Goal: Task Accomplishment & Management: Manage account settings

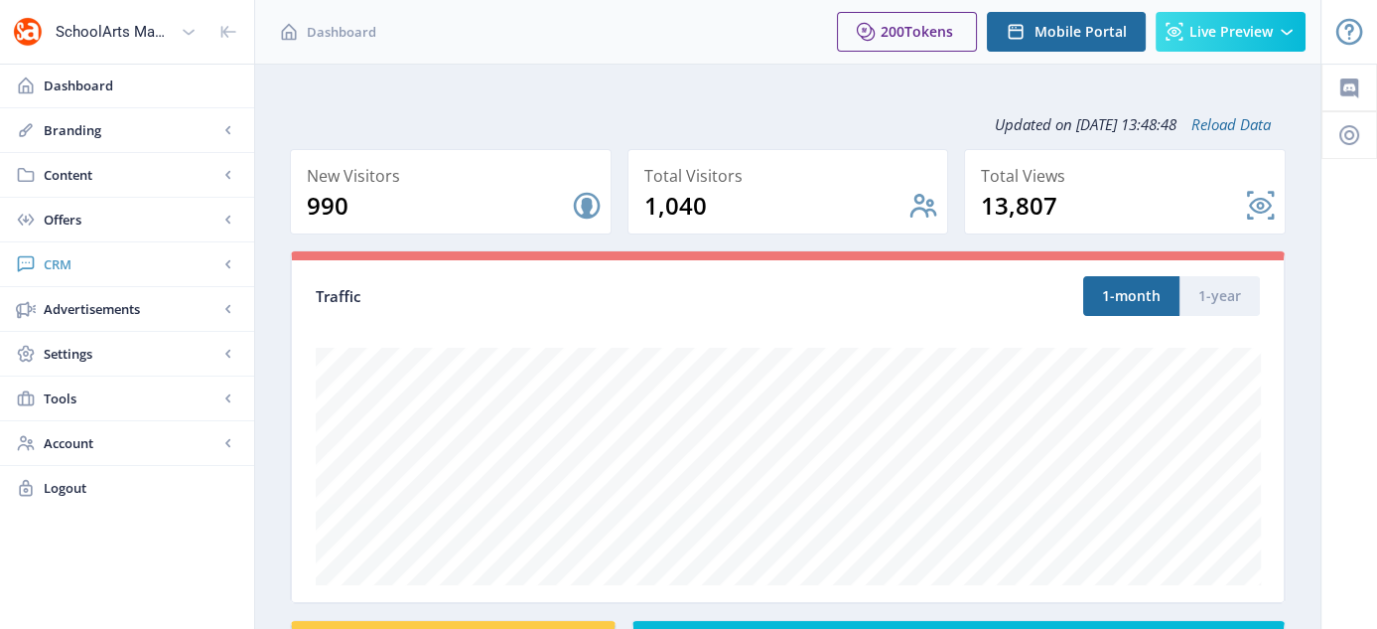
click at [52, 250] on link "CRM" at bounding box center [127, 264] width 254 height 44
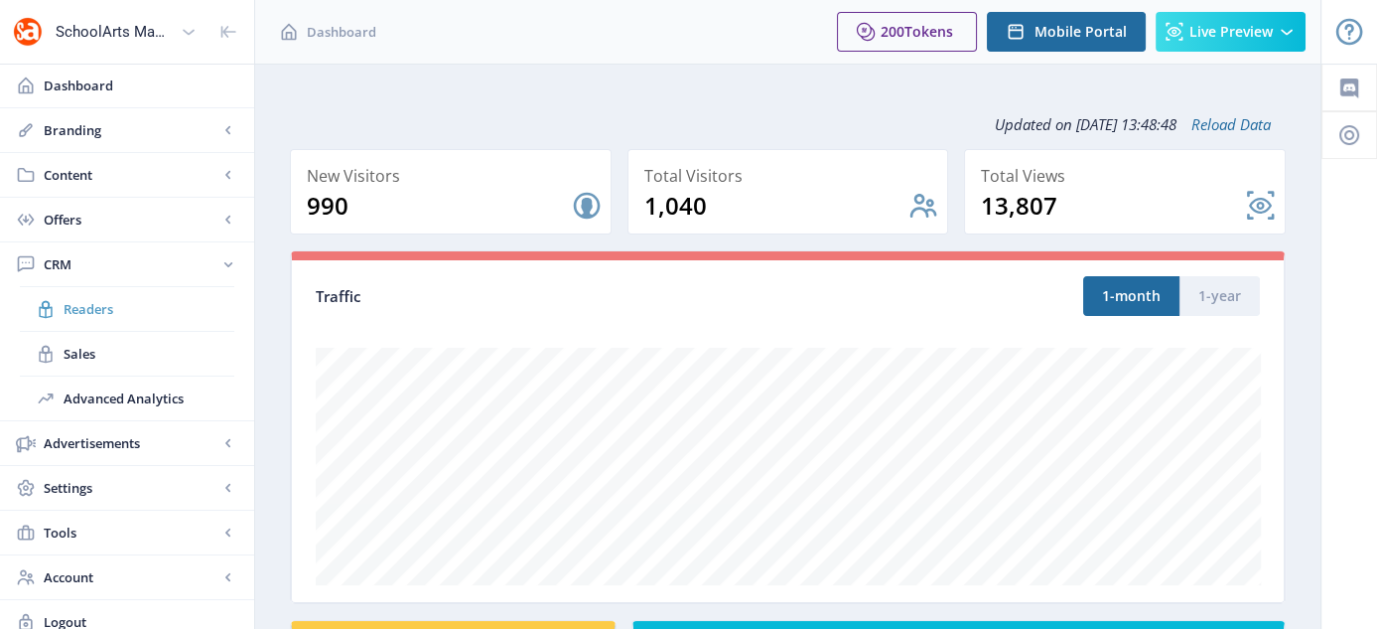
click at [89, 311] on span "Readers" at bounding box center [149, 309] width 171 height 20
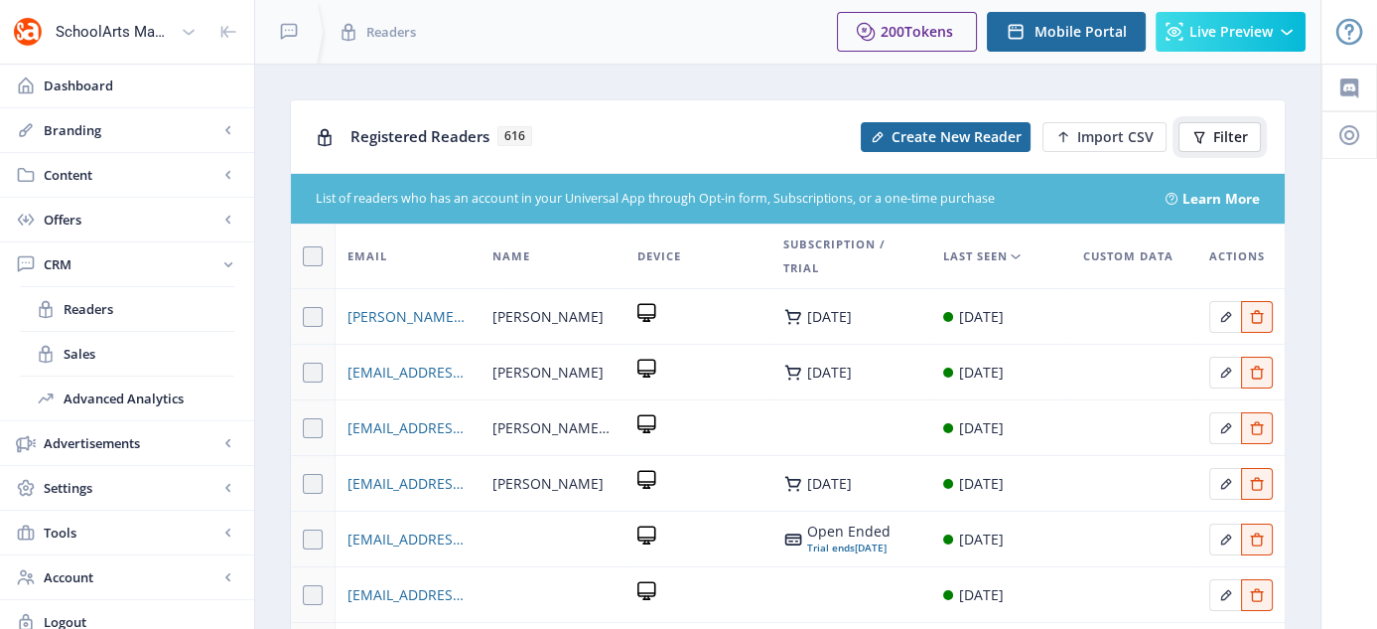
click at [1233, 139] on span "Filter" at bounding box center [1231, 137] width 35 height 16
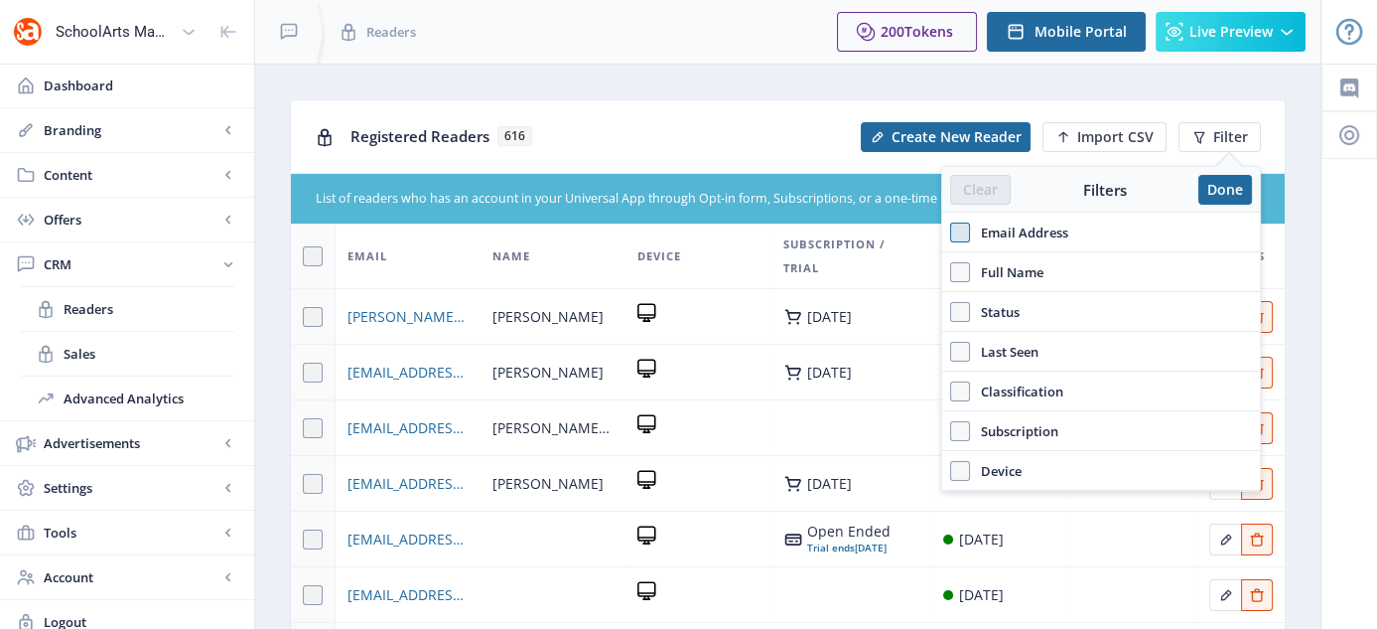
click at [957, 228] on span at bounding box center [960, 232] width 20 height 20
click at [951, 231] on input "Email Address" at bounding box center [950, 231] width 1 height 1
checkbox input "true"
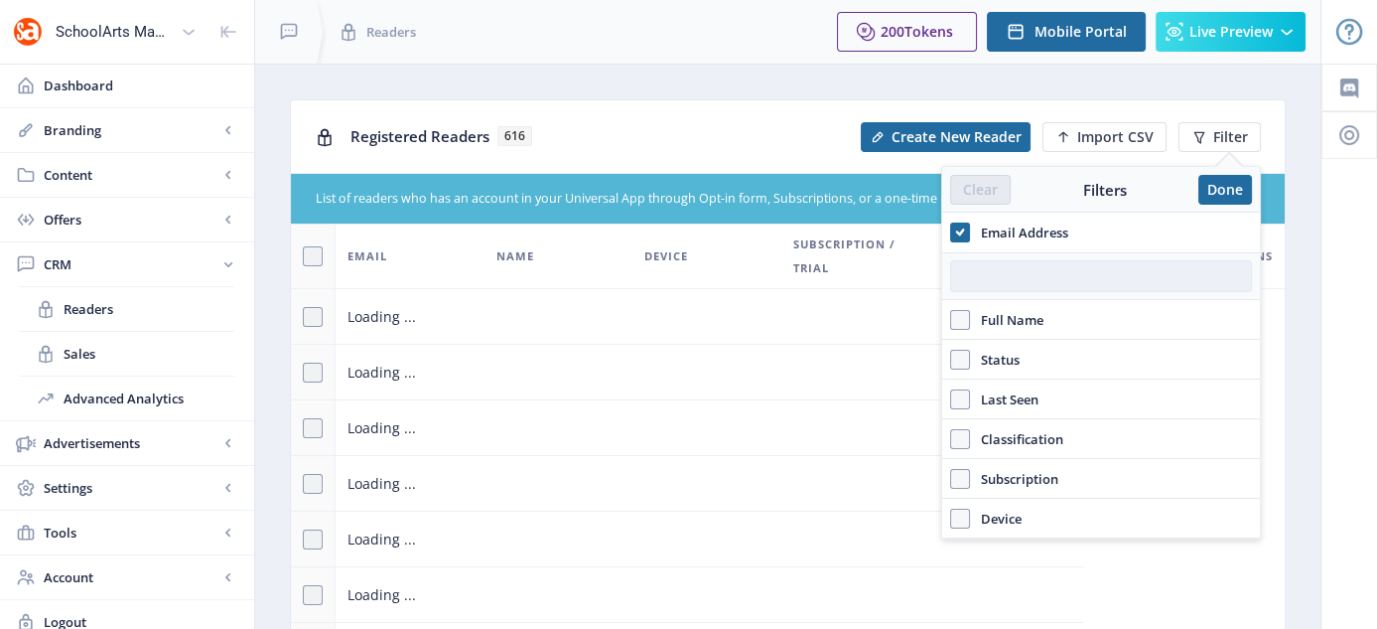
click at [997, 286] on input "text" at bounding box center [1101, 276] width 302 height 32
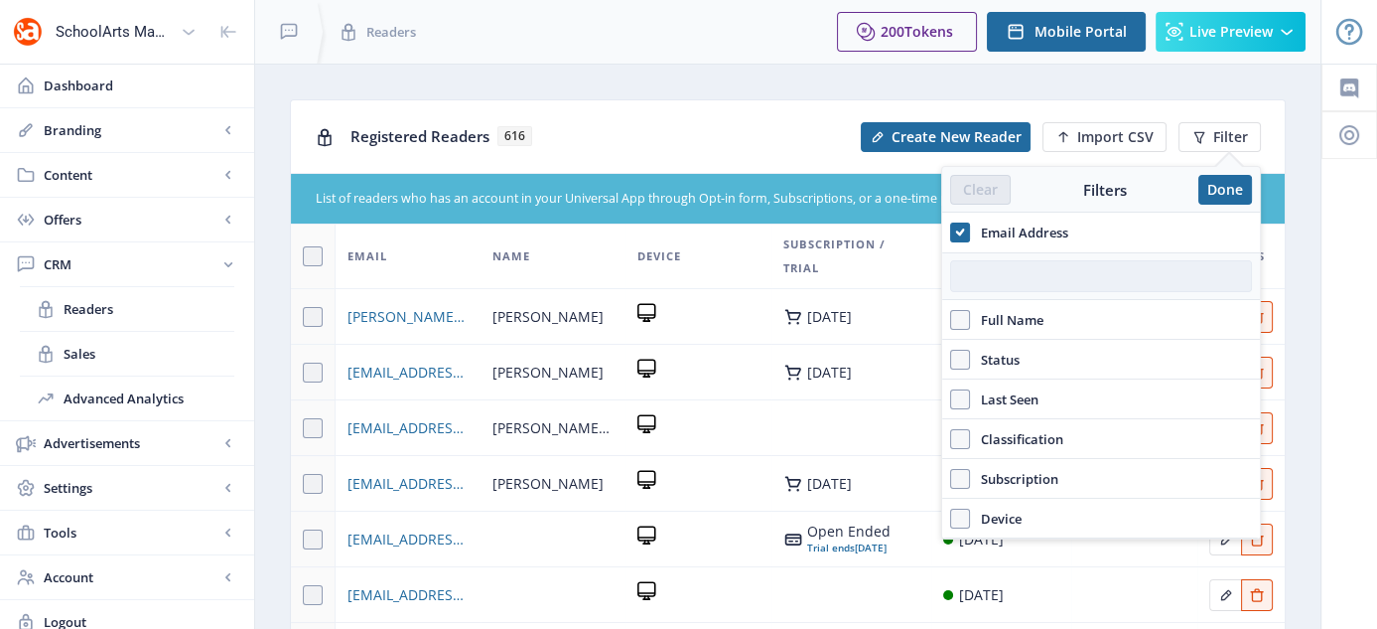
paste input "PETITMA22@GMAIL.COM"
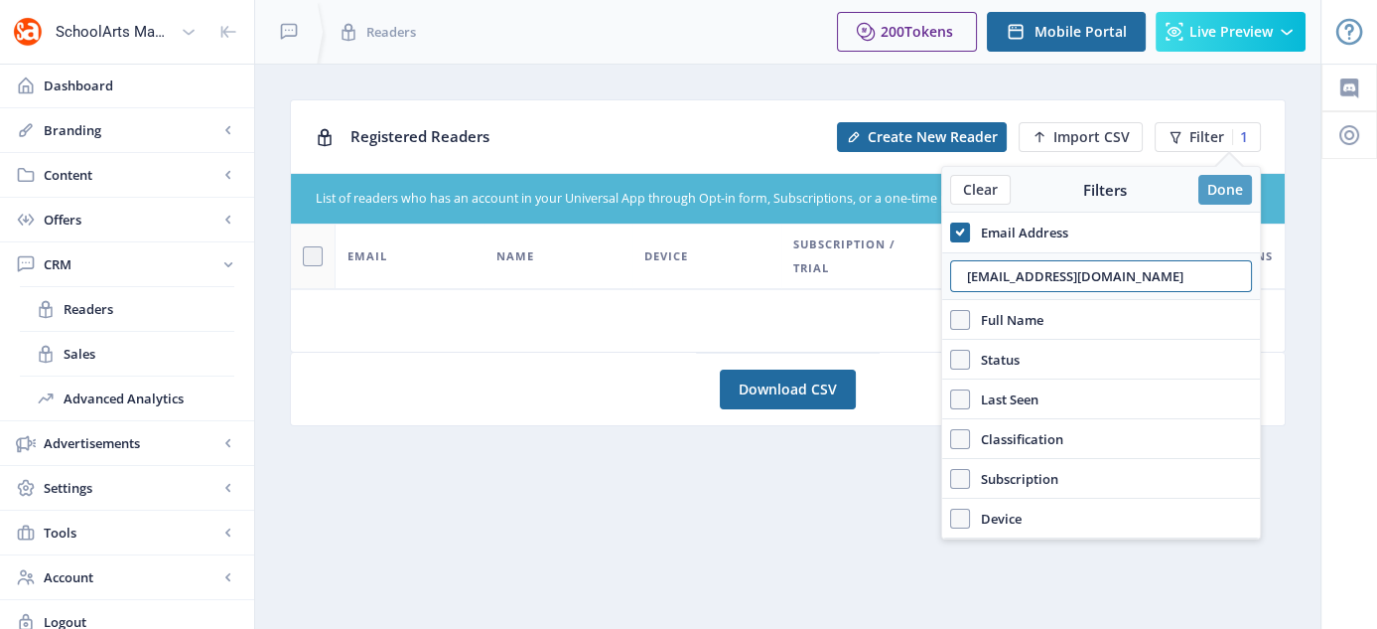
type input "PETITMA22@GMAIL.COM"
click at [1238, 191] on button "Done" at bounding box center [1226, 190] width 54 height 30
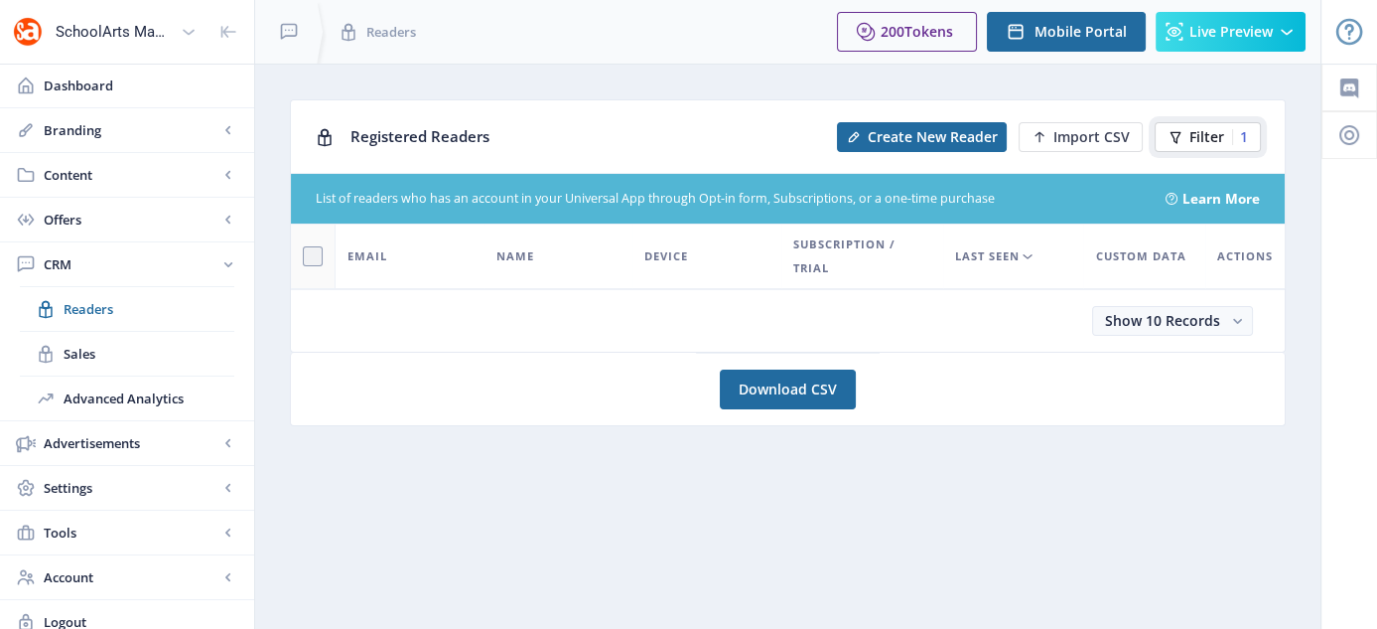
click at [1219, 136] on span "Filter" at bounding box center [1207, 137] width 35 height 16
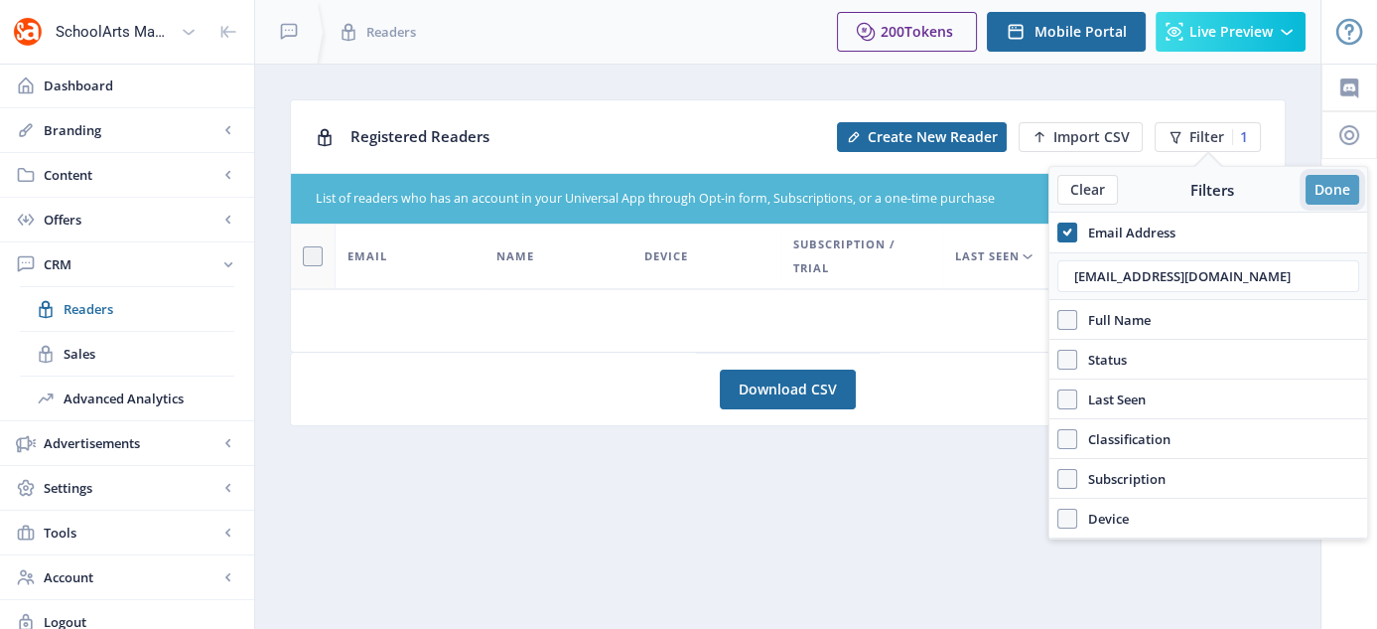
click at [1340, 190] on button "Done" at bounding box center [1333, 190] width 54 height 30
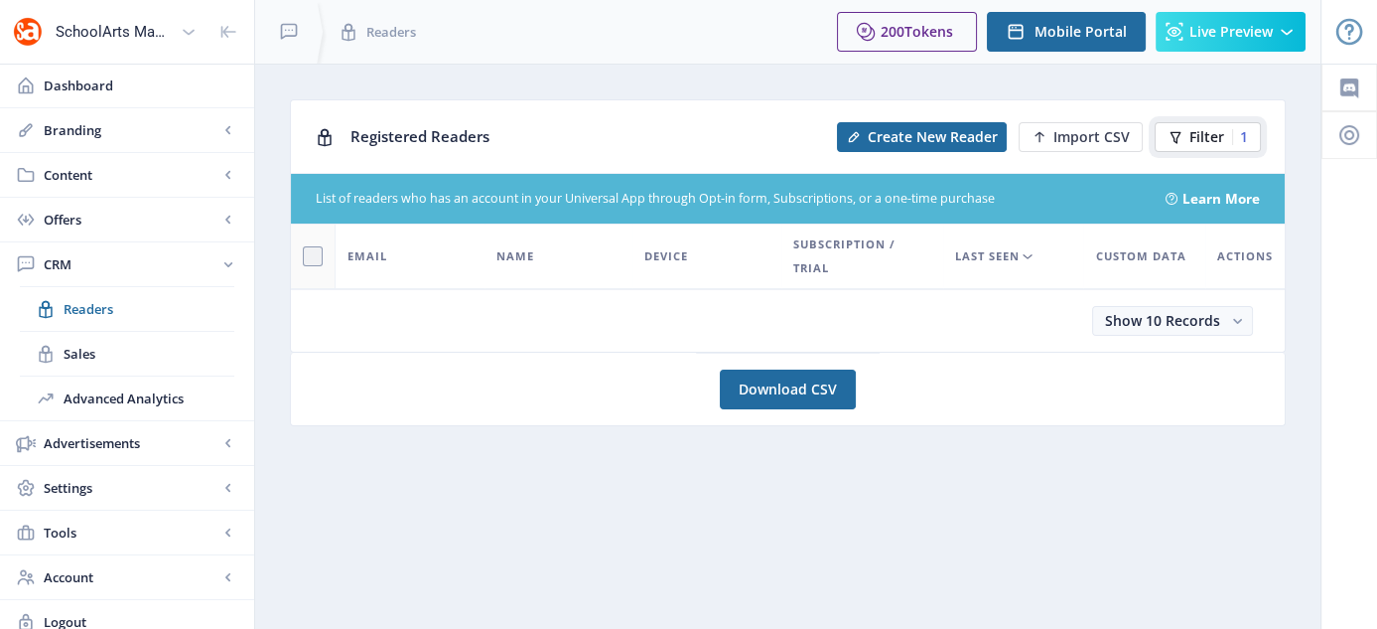
click at [1197, 140] on span "Filter" at bounding box center [1207, 137] width 35 height 16
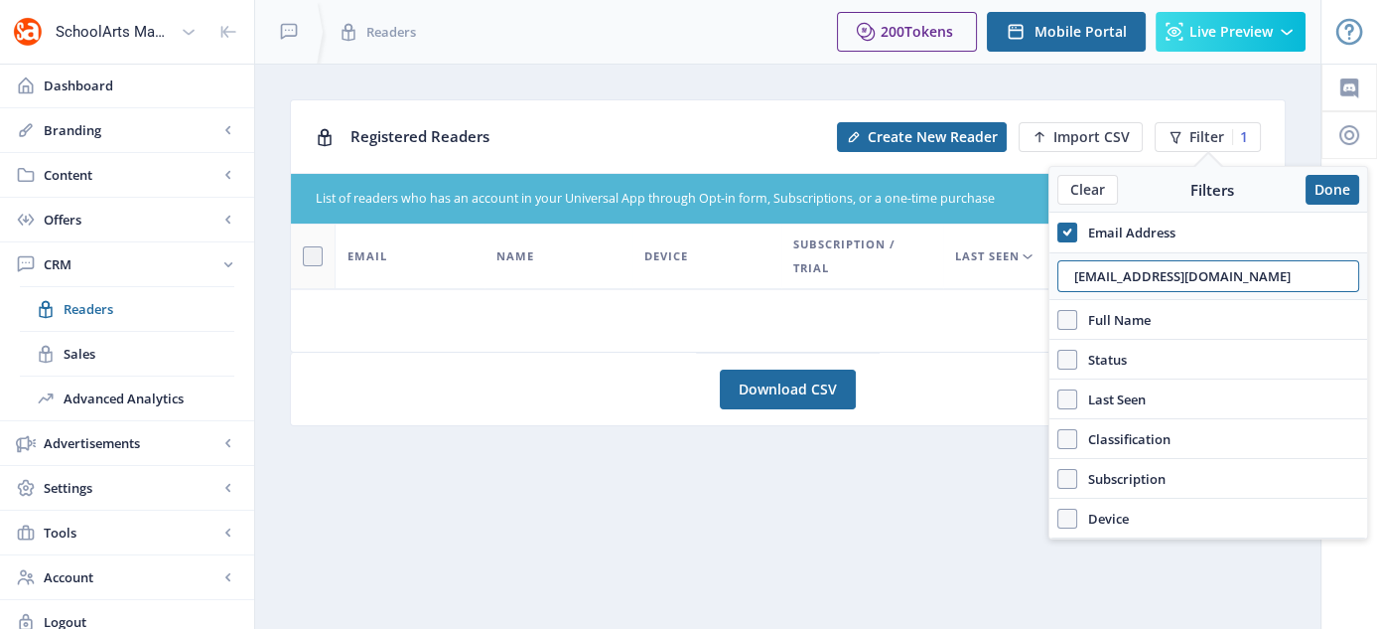
drag, startPoint x: 1225, startPoint y: 278, endPoint x: 1043, endPoint y: 299, distance: 182.9
click at [1043, 299] on nb-layout "SchoolArts Magazine Dashboard Branding App Appearance Brand Brief Pages SEO Web…" at bounding box center [688, 322] width 1377 height 644
click at [1318, 177] on button "Done" at bounding box center [1333, 190] width 54 height 30
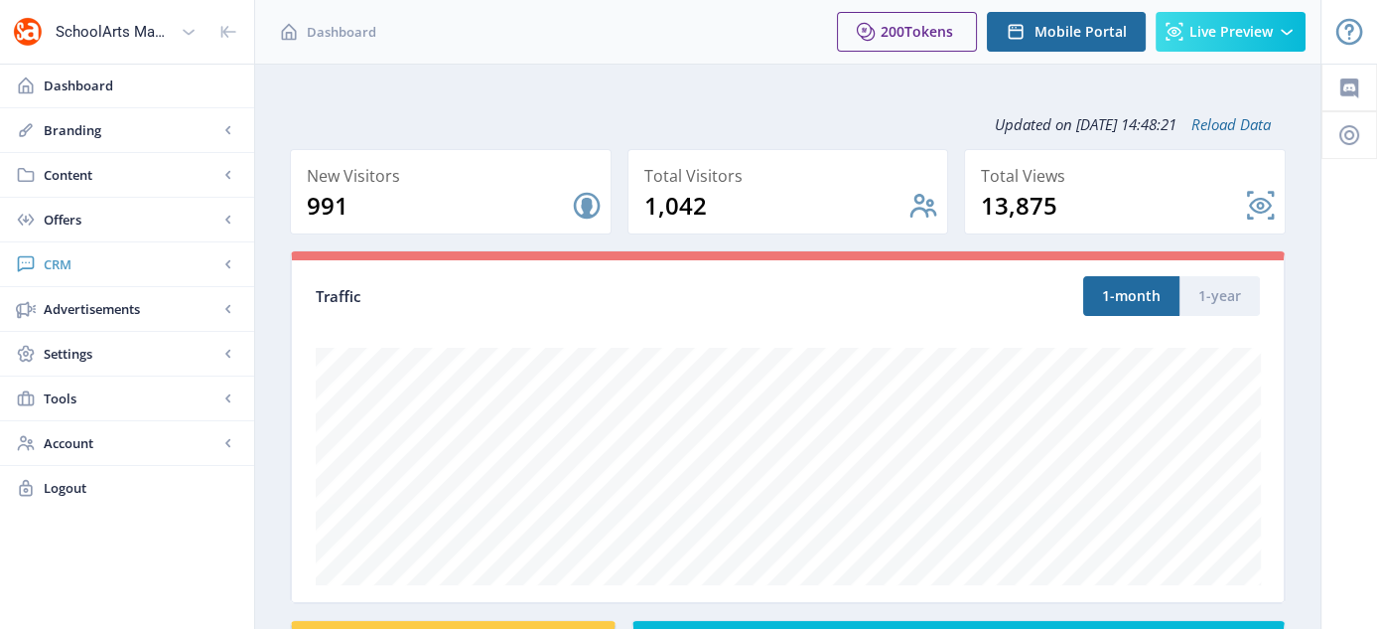
click at [65, 260] on span "CRM" at bounding box center [131, 264] width 175 height 20
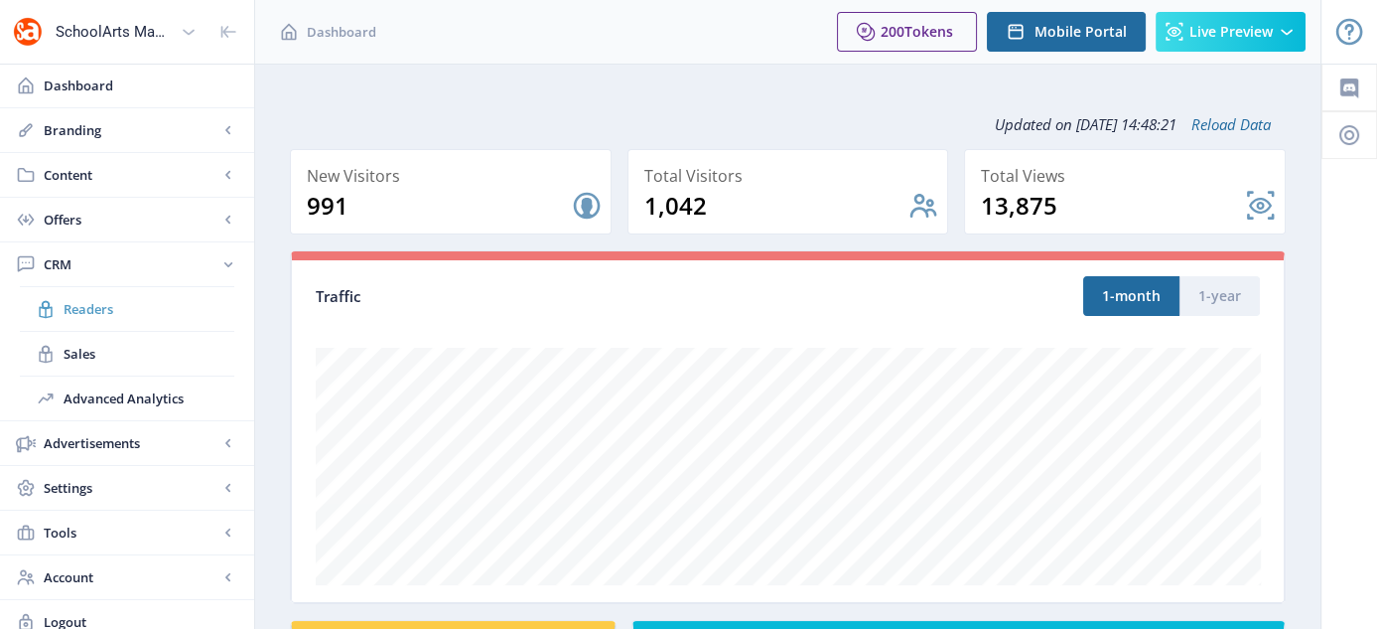
click at [84, 300] on span "Readers" at bounding box center [149, 309] width 171 height 20
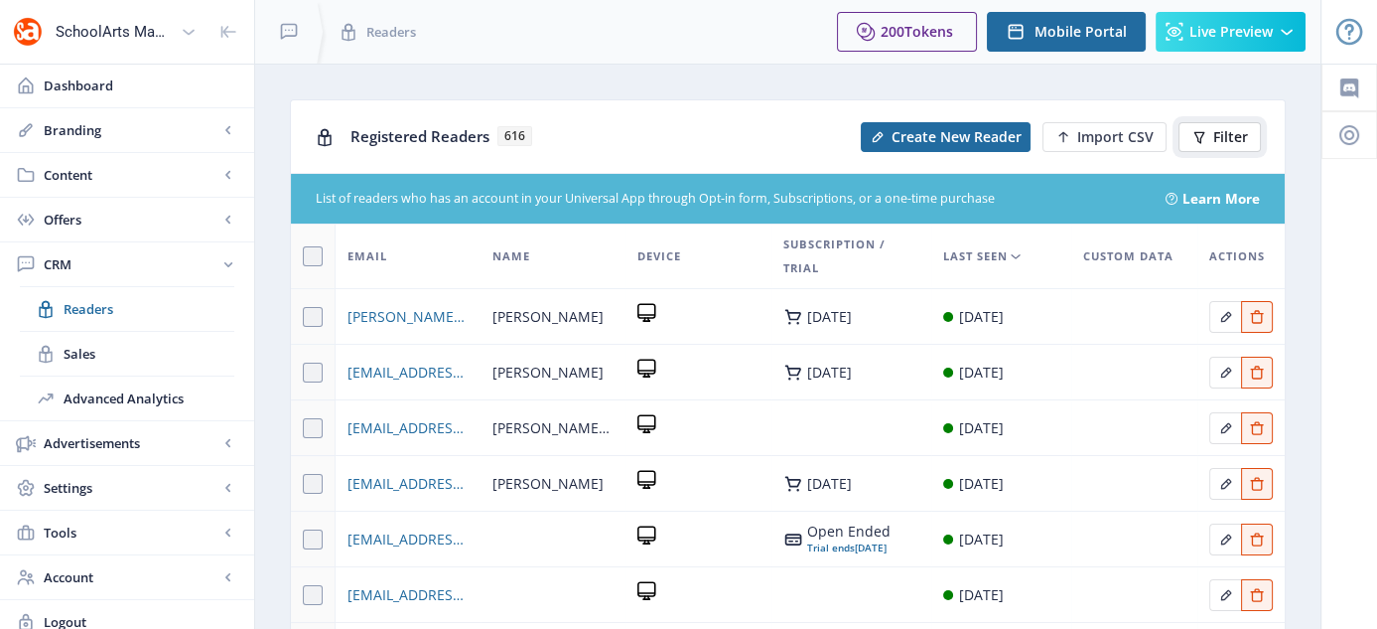
click at [1231, 130] on span "Filter" at bounding box center [1231, 137] width 35 height 16
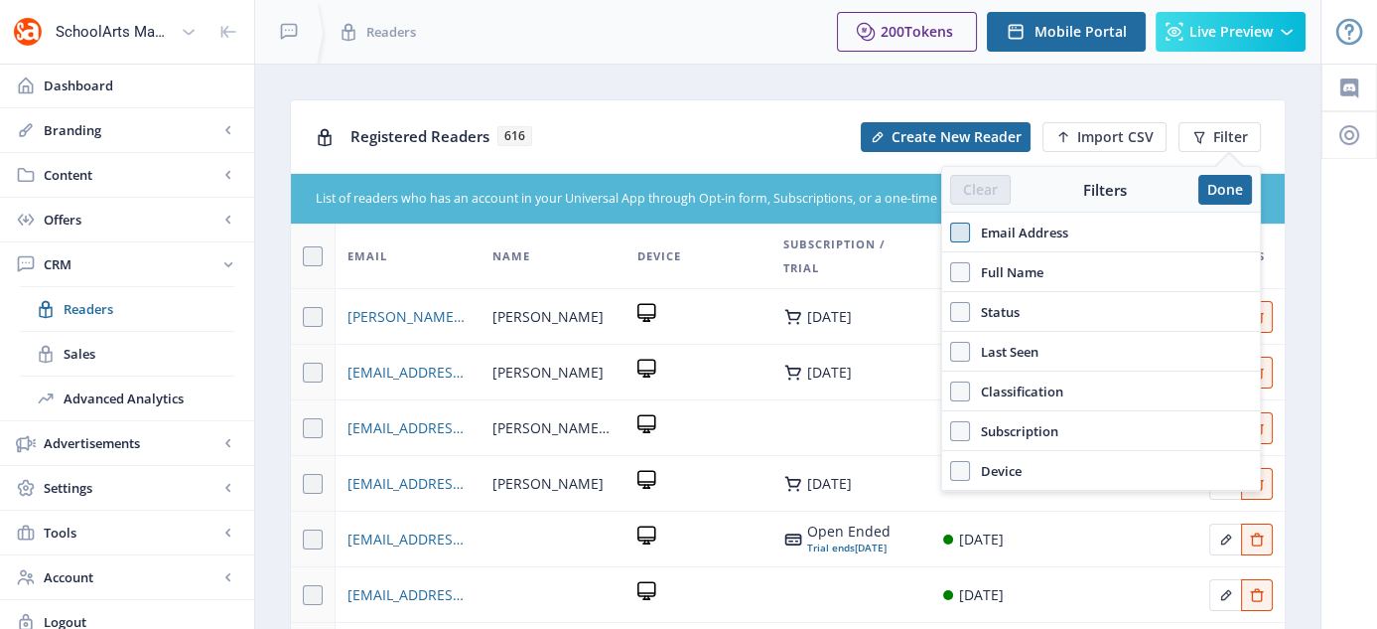
click at [955, 225] on span at bounding box center [960, 232] width 20 height 20
click at [951, 231] on input "Email Address" at bounding box center [950, 231] width 1 height 1
checkbox input "true"
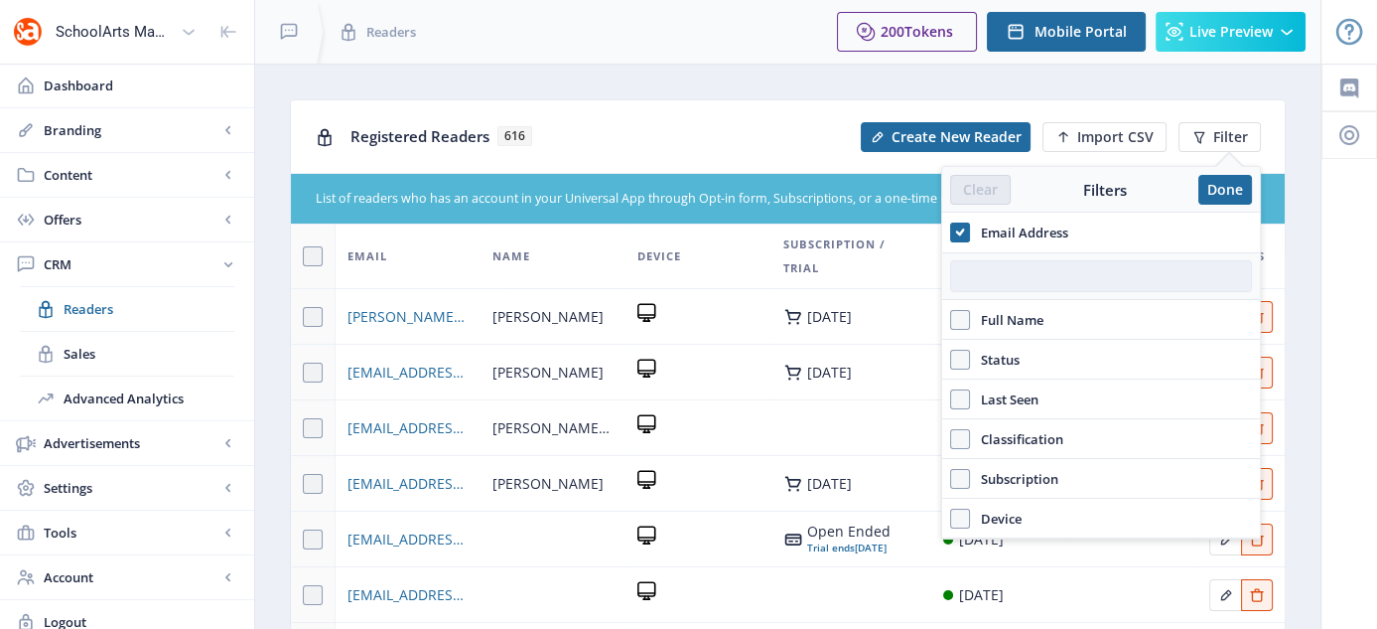
click at [979, 280] on input "text" at bounding box center [1101, 276] width 302 height 32
paste input "abos@buch-schaden.at"
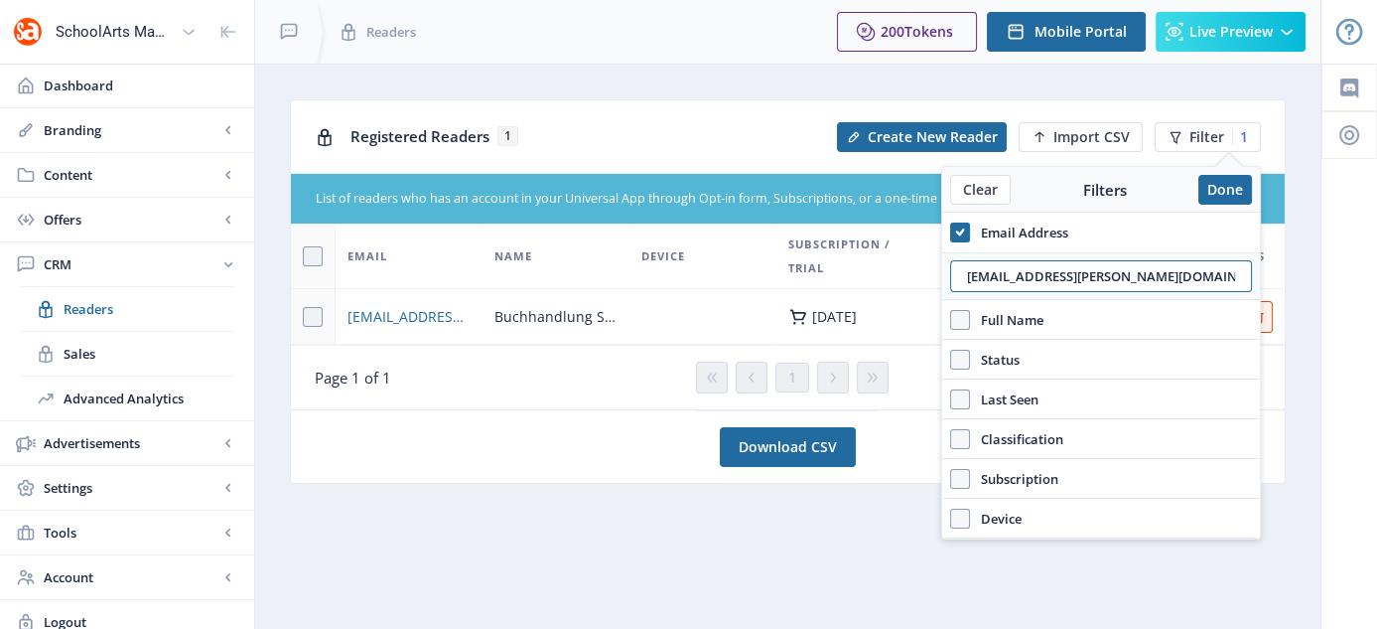
type input "abos@buch-schaden.at"
click at [853, 486] on app-crm-readers "Registered Readers 1 Create New Reader Import CSV Filter 1 List of readers who …" at bounding box center [788, 303] width 996 height 408
click at [1221, 187] on button "Done" at bounding box center [1226, 190] width 54 height 30
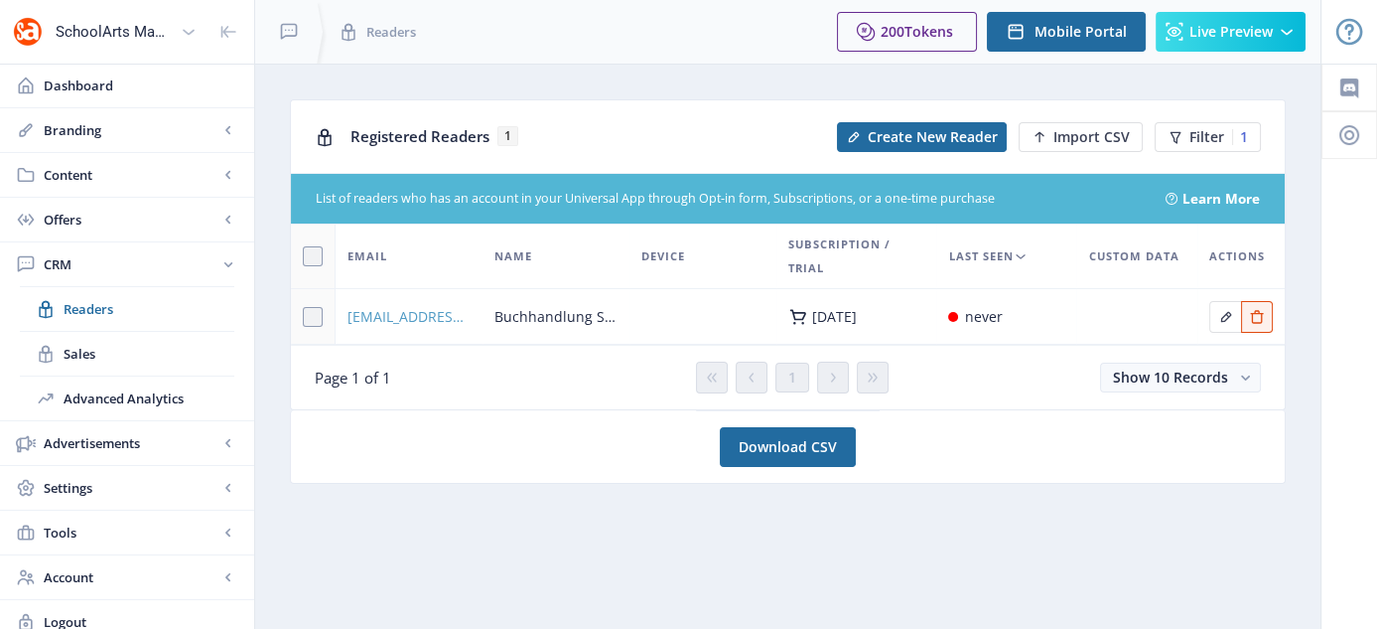
click at [413, 315] on span "abos@buch-schaden.at" at bounding box center [409, 317] width 123 height 24
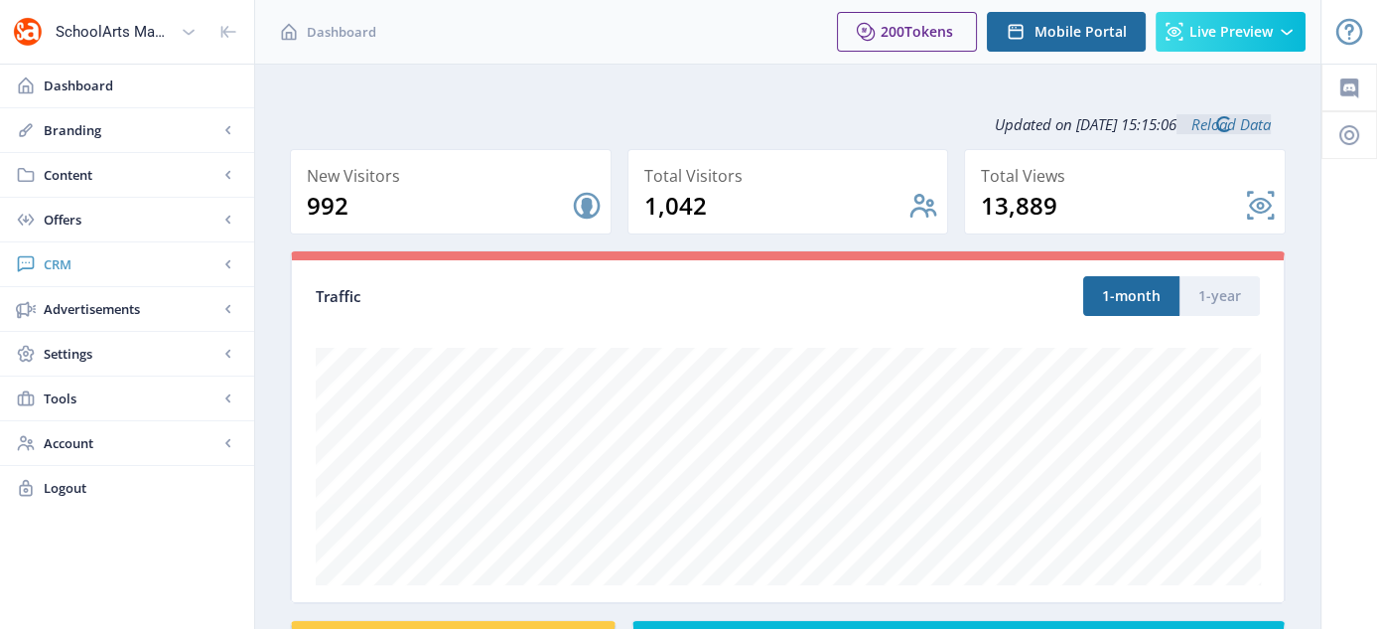
click at [64, 266] on span "CRM" at bounding box center [131, 264] width 175 height 20
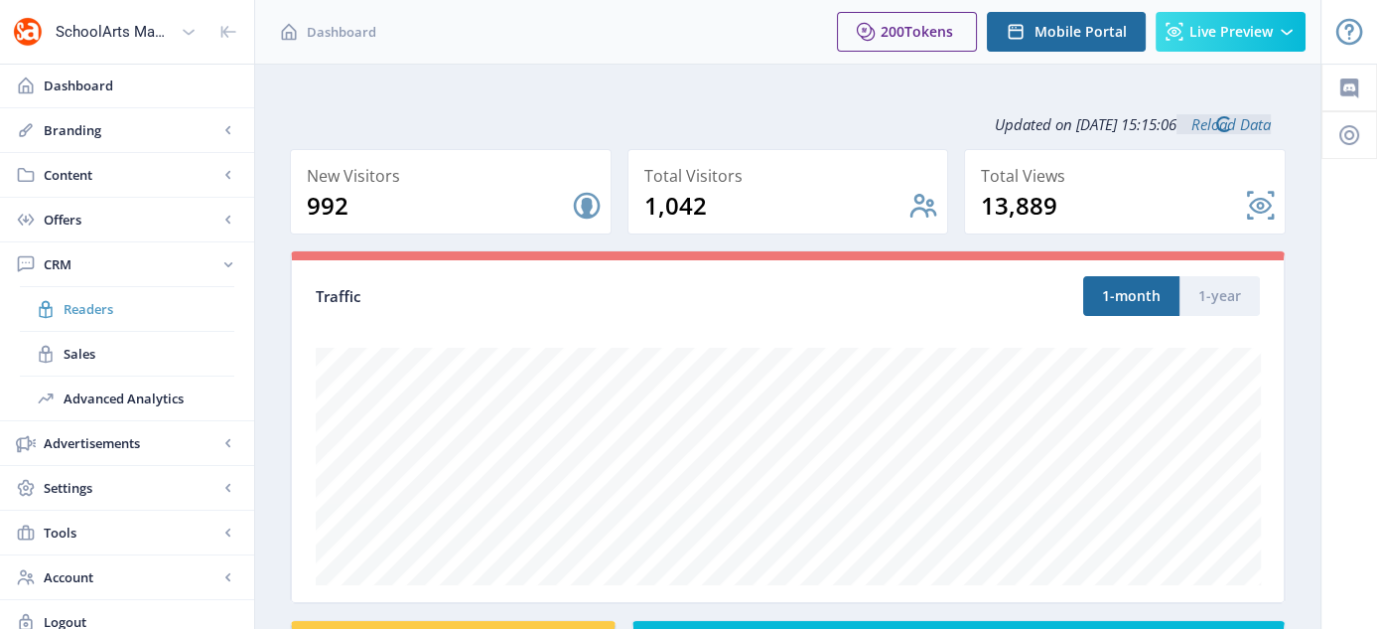
click at [96, 314] on span "Readers" at bounding box center [149, 309] width 171 height 20
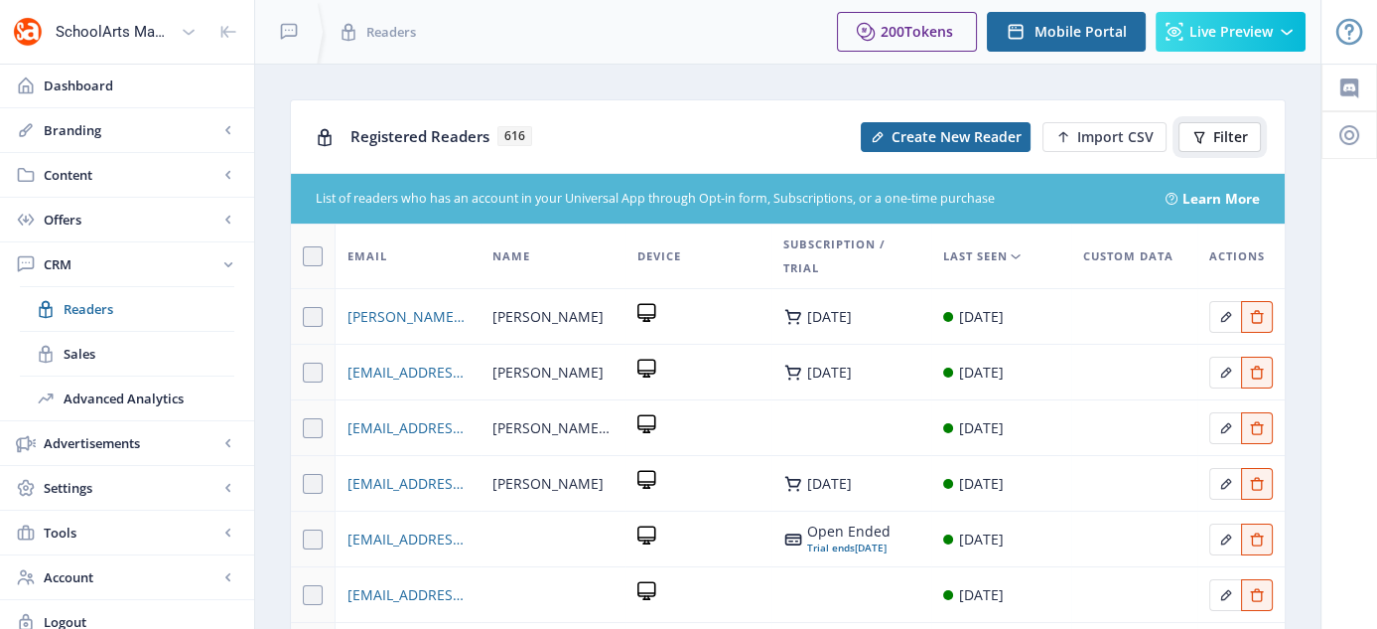
click at [1202, 136] on icon at bounding box center [1200, 137] width 11 height 12
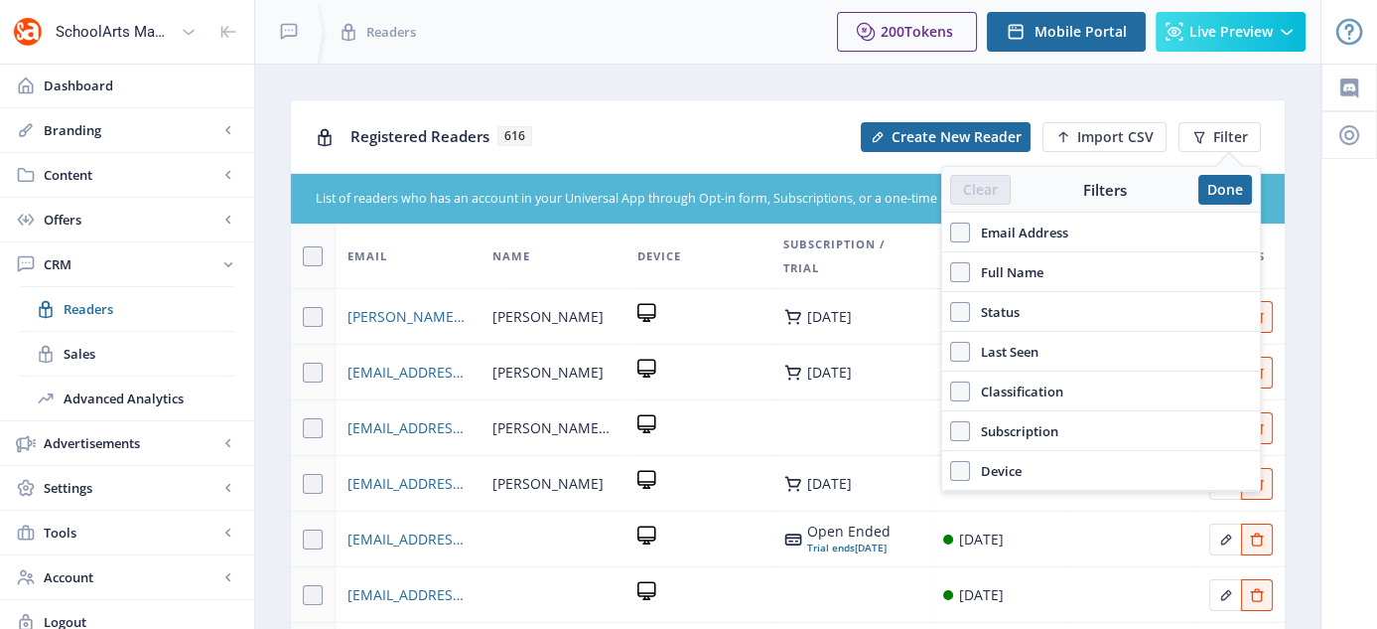
click at [998, 225] on span "Email Address" at bounding box center [1019, 232] width 98 height 24
click at [951, 231] on input "Email Address" at bounding box center [950, 231] width 1 height 1
checkbox input "true"
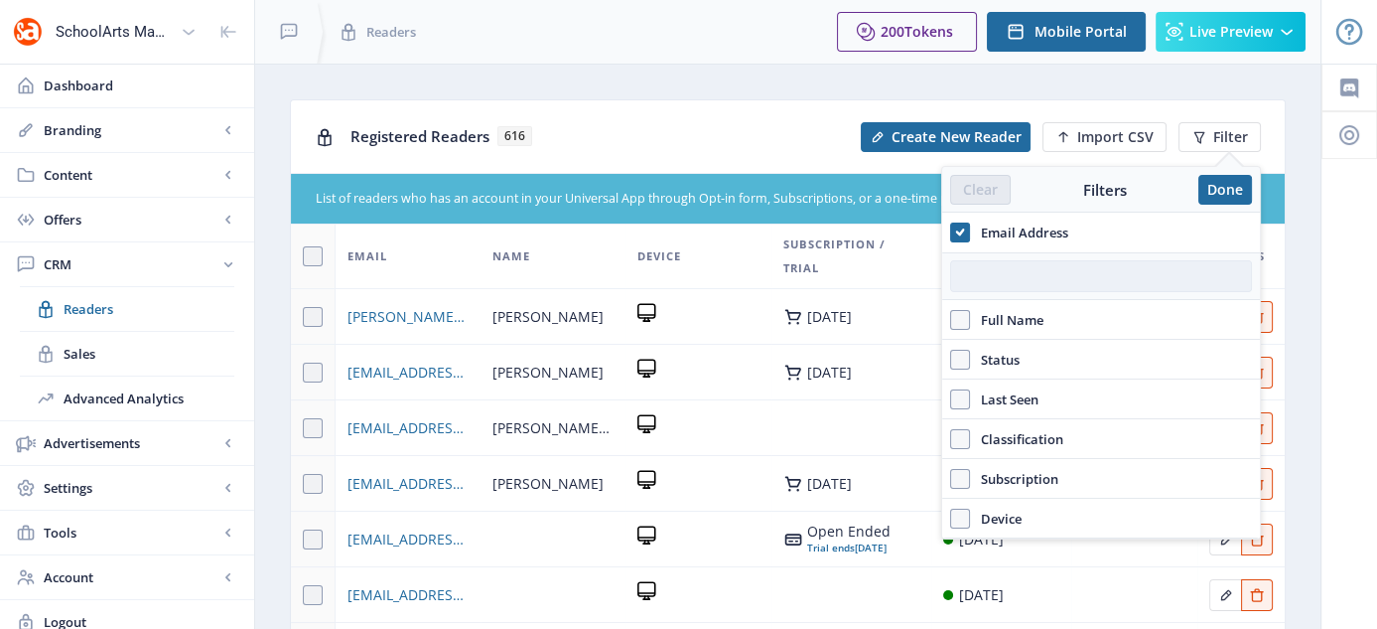
click at [1006, 271] on input "text" at bounding box center [1101, 276] width 302 height 32
paste input "sbrooks@sau81.org"
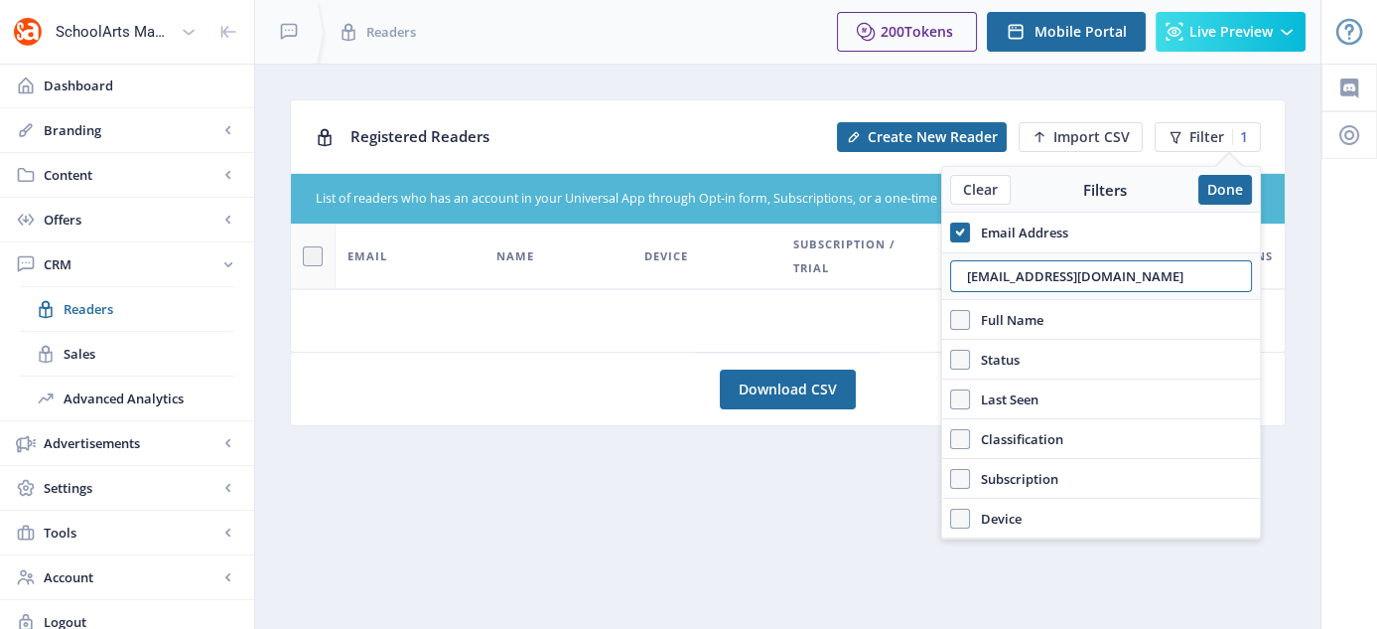
type input "sbrooks@sau81.org"
click at [1222, 186] on button "Done" at bounding box center [1226, 190] width 54 height 30
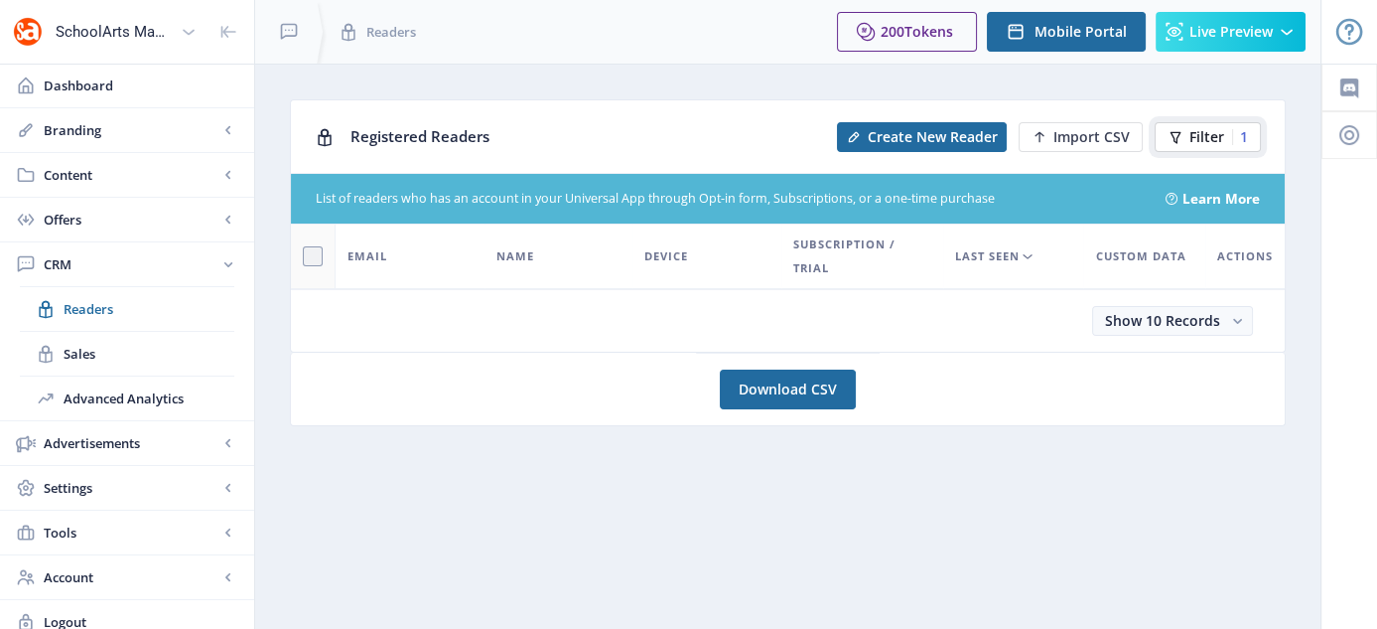
click at [1186, 134] on button "Filter 1" at bounding box center [1208, 137] width 106 height 30
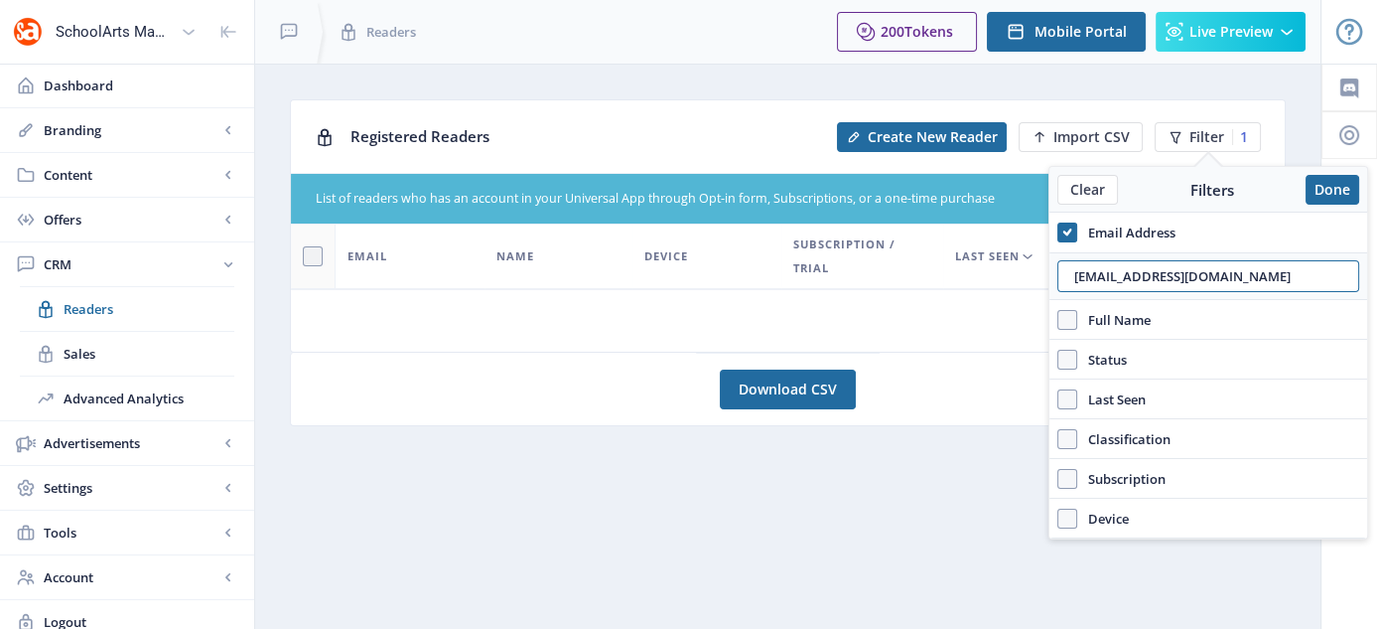
drag, startPoint x: 1292, startPoint y: 275, endPoint x: 1069, endPoint y: 295, distance: 224.3
click at [1069, 295] on div "sbrooks@sau81.org" at bounding box center [1209, 276] width 318 height 48
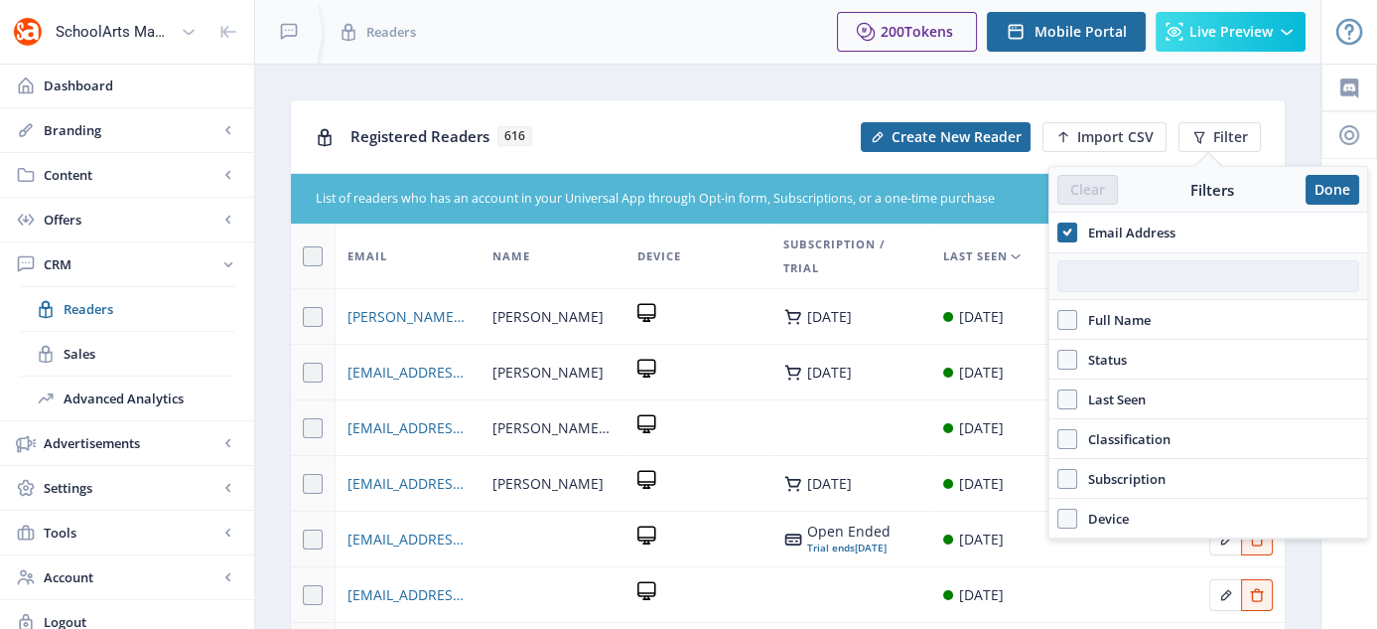
click at [1110, 274] on input "text" at bounding box center [1209, 276] width 302 height 32
paste input "svbrooks1@gmail.com"
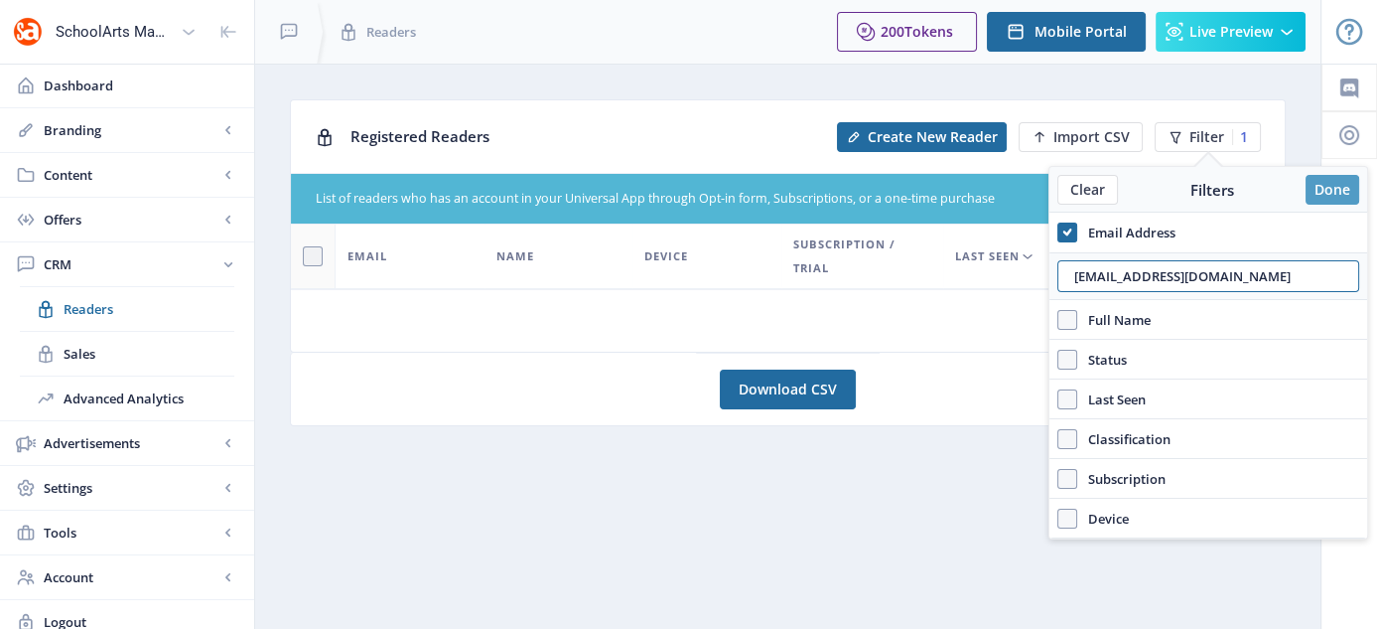
type input "svbrooks1@gmail.com"
click at [1337, 175] on button "Done" at bounding box center [1333, 190] width 54 height 30
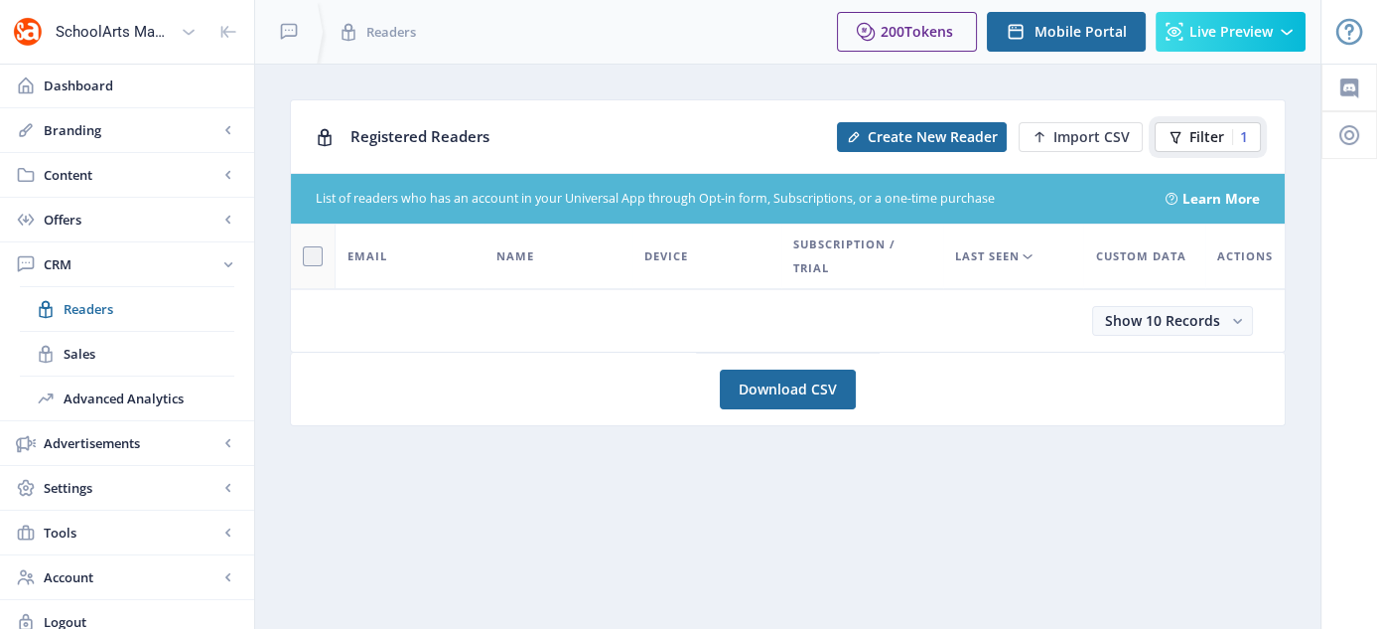
click at [1213, 138] on span "Filter" at bounding box center [1207, 137] width 35 height 16
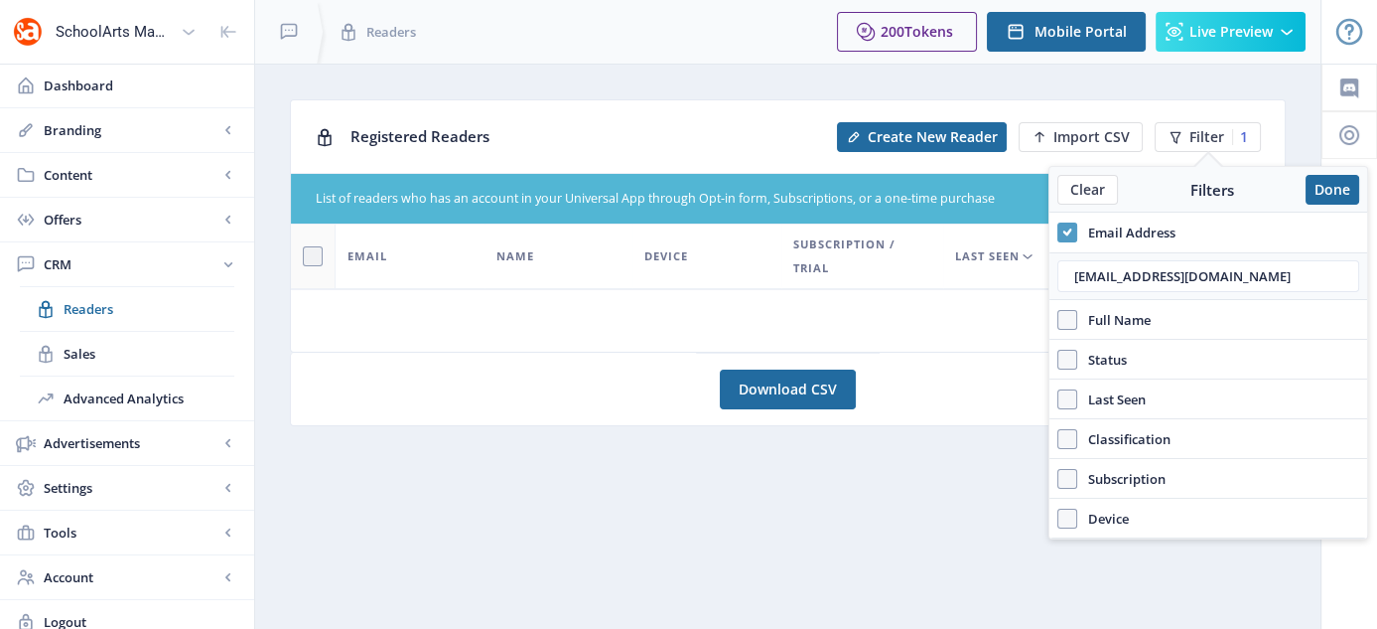
click at [1065, 229] on use at bounding box center [1068, 231] width 9 height 7
click at [1059, 231] on input "Email Address" at bounding box center [1058, 231] width 1 height 1
checkbox input "false"
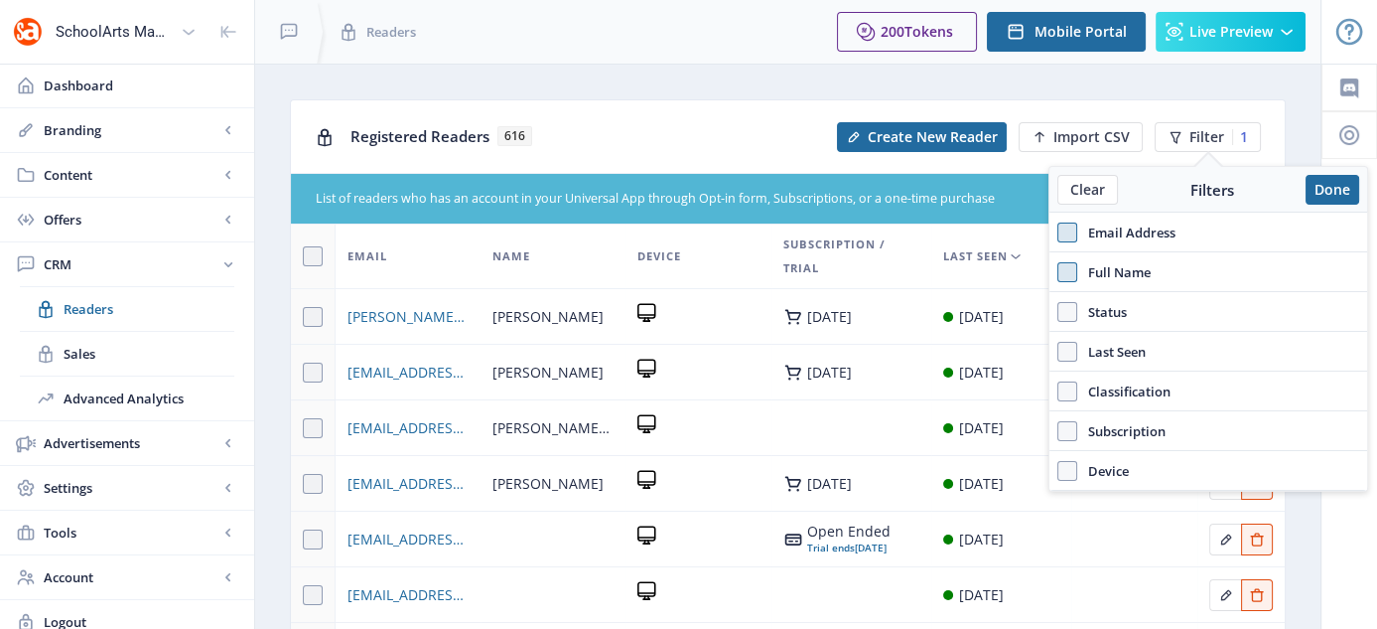
click at [1076, 271] on span at bounding box center [1068, 272] width 20 height 20
click at [1059, 271] on input "Full Name" at bounding box center [1058, 271] width 1 height 1
checkbox input "true"
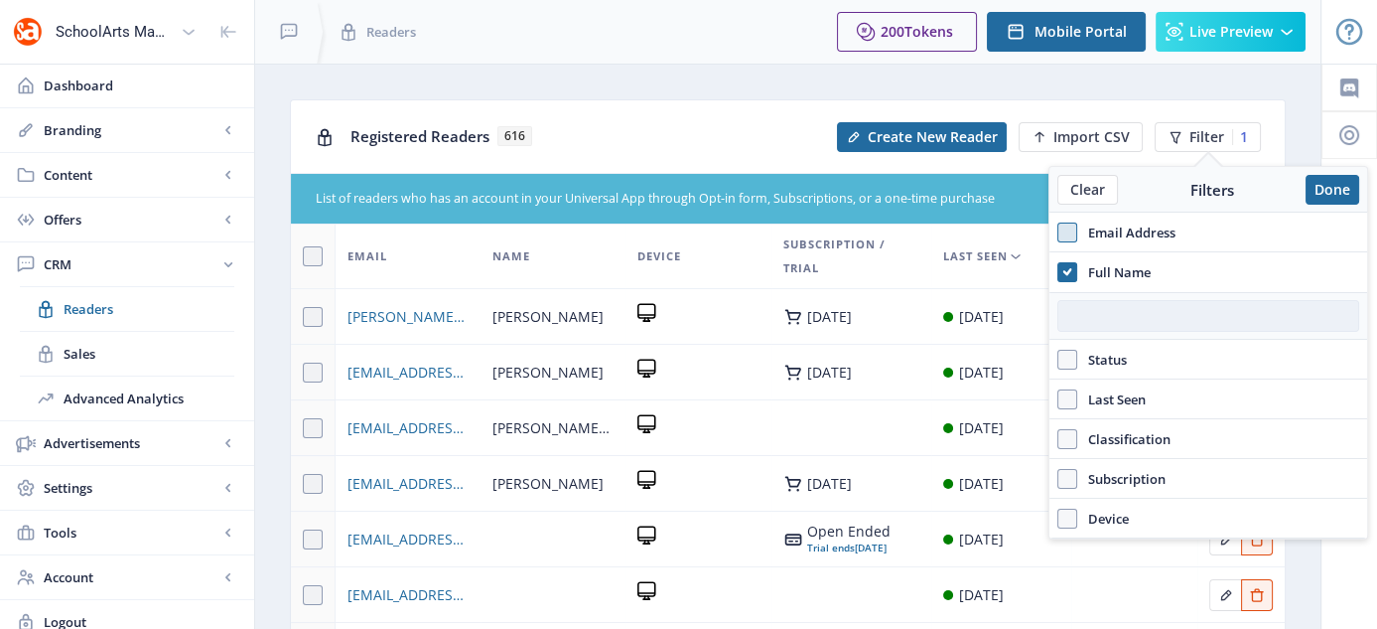
click at [1087, 309] on input "text" at bounding box center [1209, 316] width 302 height 32
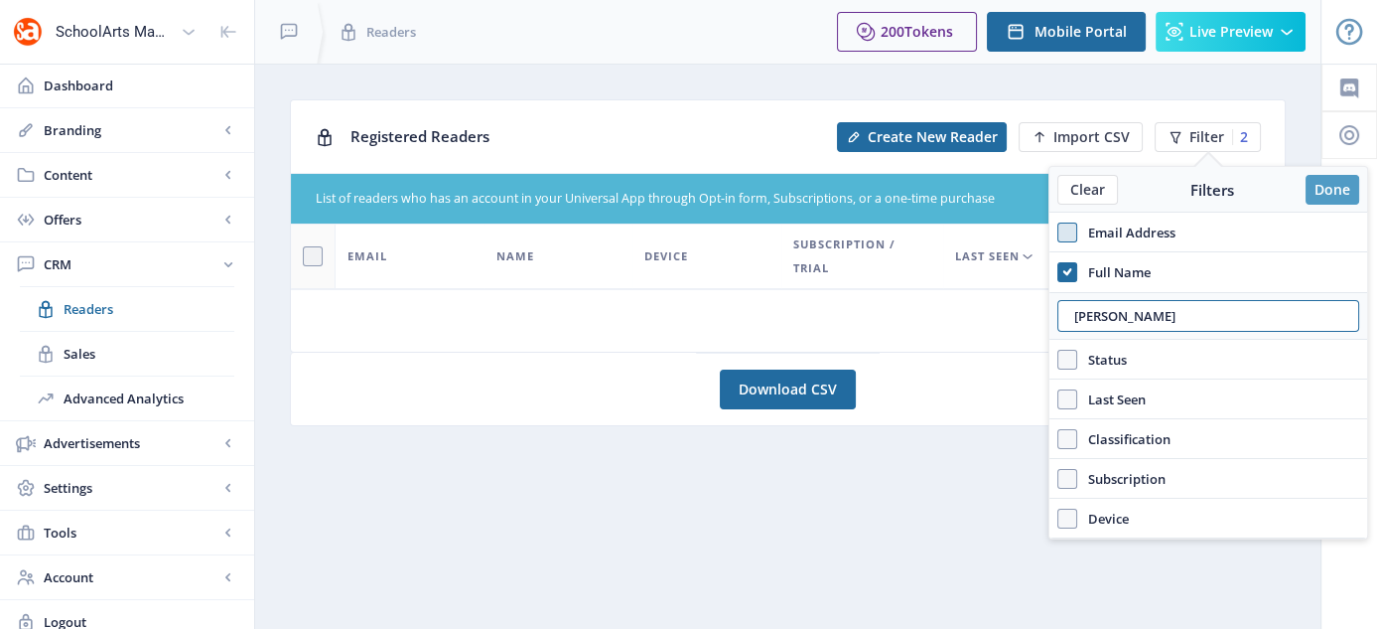
type input "stephanie brooks"
click at [1331, 193] on button "Done" at bounding box center [1333, 190] width 54 height 30
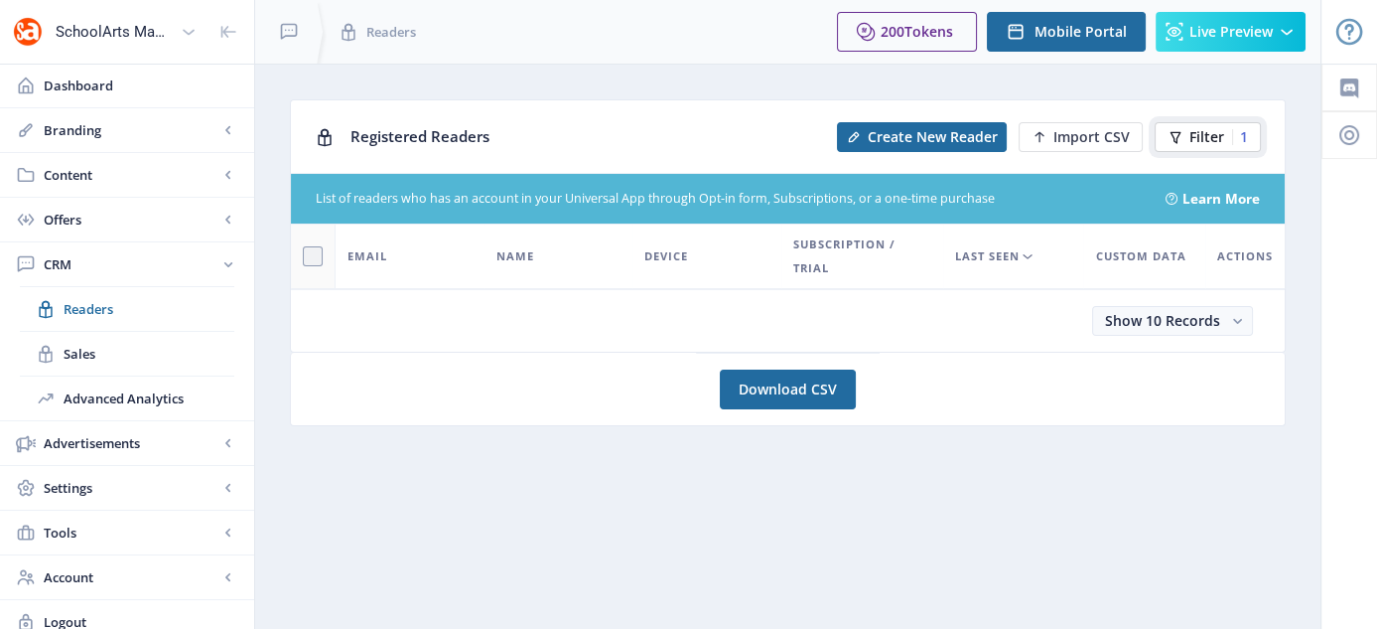
click at [1239, 140] on div "1" at bounding box center [1240, 137] width 16 height 16
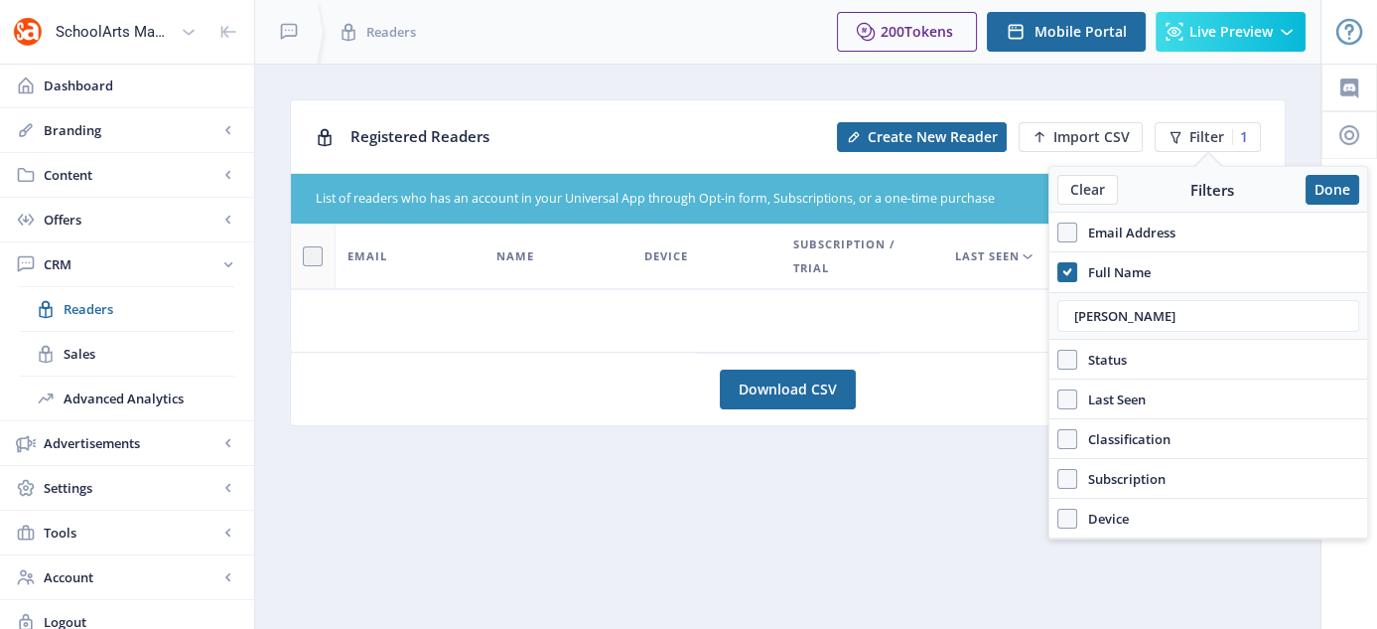
click at [1098, 266] on span "Full Name" at bounding box center [1114, 272] width 73 height 24
click at [1059, 271] on input "Full Name" at bounding box center [1058, 271] width 1 height 1
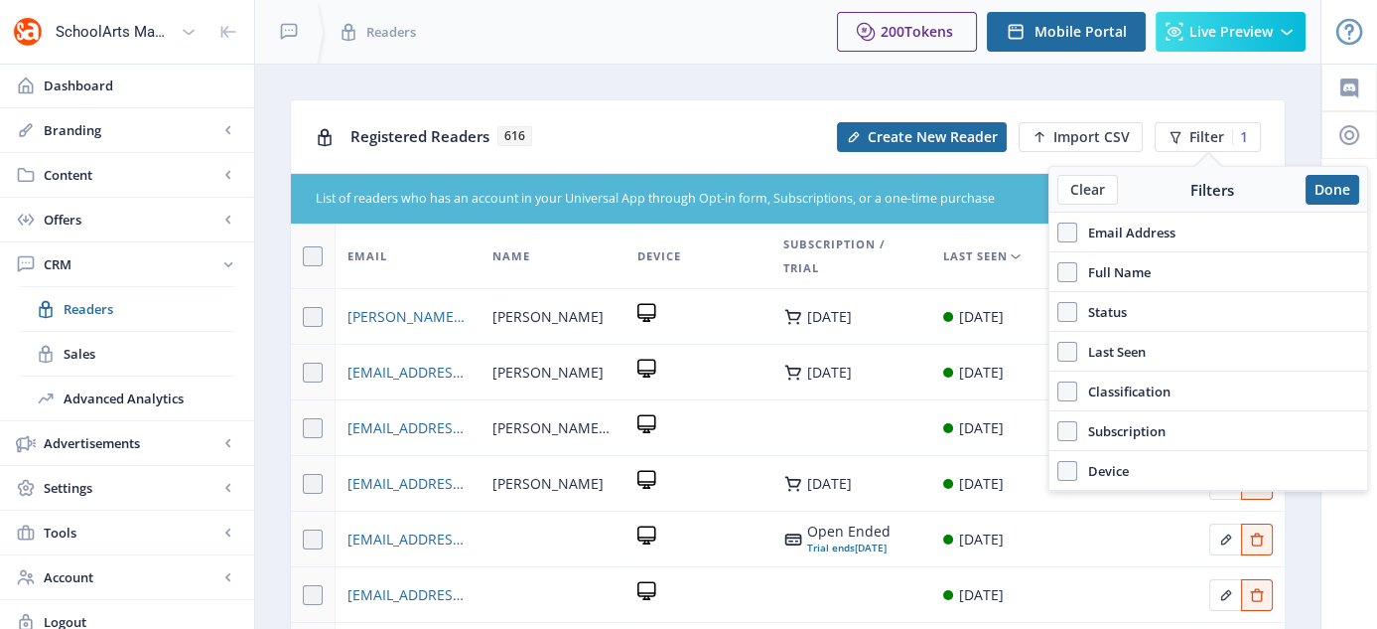
click at [1098, 266] on span "Full Name" at bounding box center [1114, 272] width 73 height 24
click at [1059, 271] on input "Full Name" at bounding box center [1058, 271] width 1 height 1
checkbox input "true"
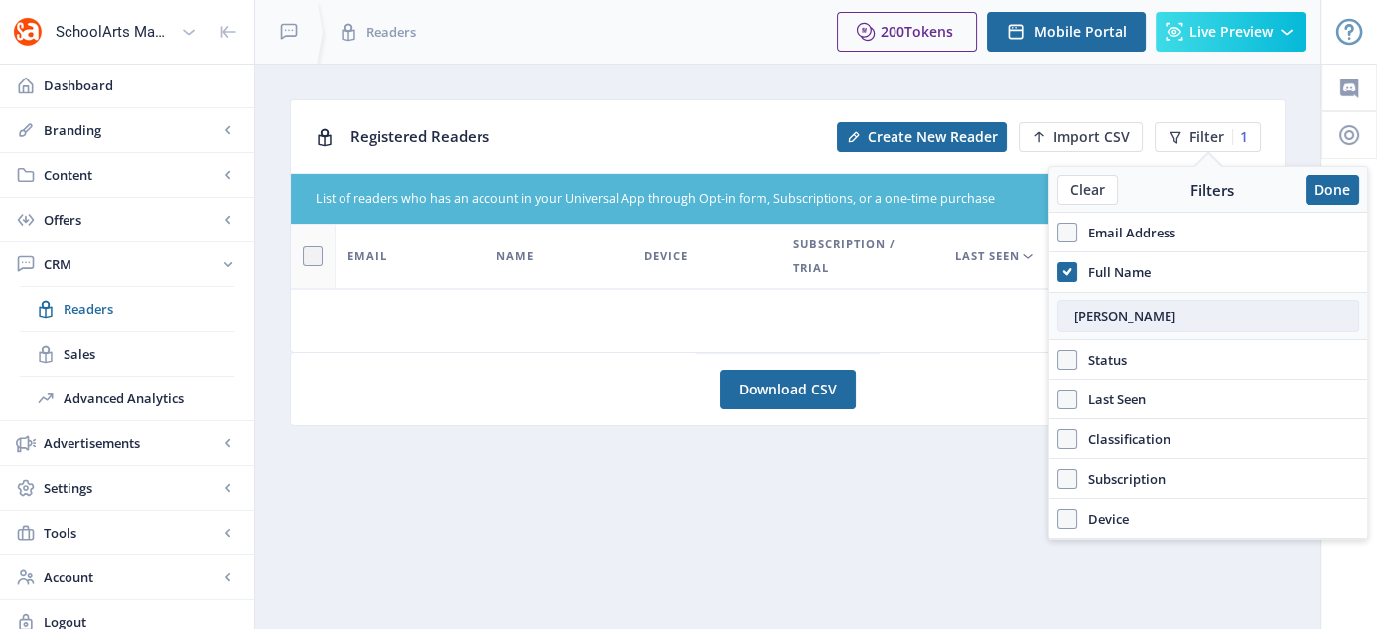
click at [1229, 311] on input "stephanie brooks" at bounding box center [1209, 316] width 302 height 32
click at [1335, 183] on button "Done" at bounding box center [1333, 190] width 54 height 30
